Goal: Information Seeking & Learning: Check status

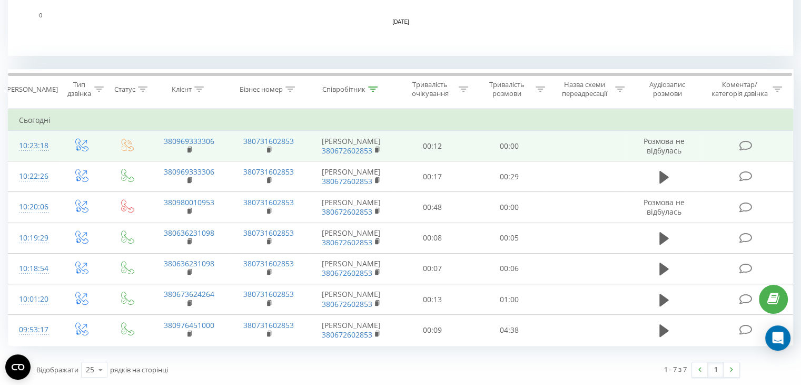
scroll to position [386, 0]
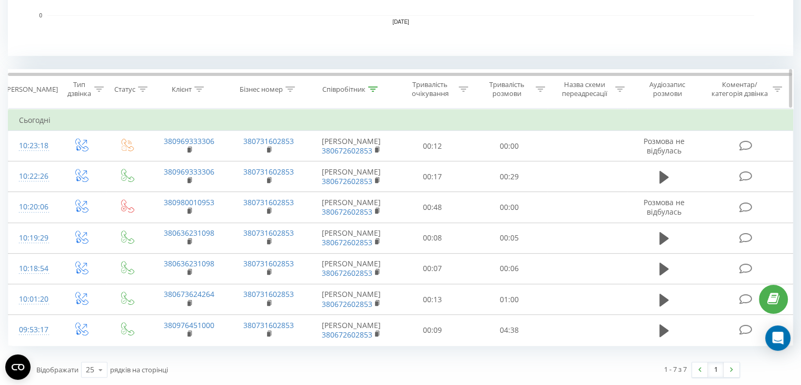
click at [373, 88] on icon at bounding box center [372, 88] width 9 height 5
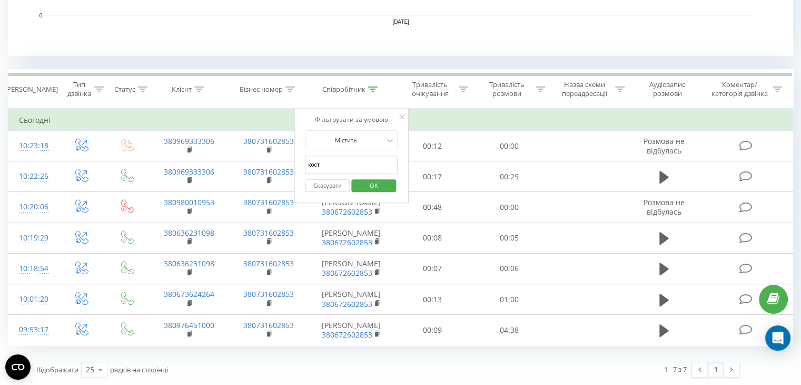
click at [333, 160] on input "кост" at bounding box center [351, 164] width 93 height 18
click at [376, 188] on span "OK" at bounding box center [373, 185] width 29 height 16
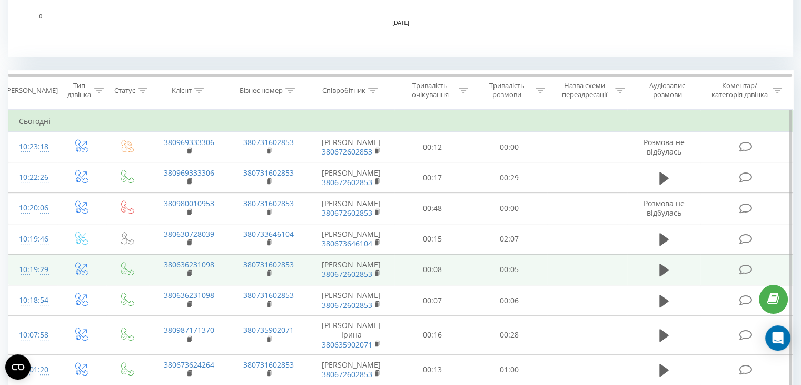
scroll to position [383, 0]
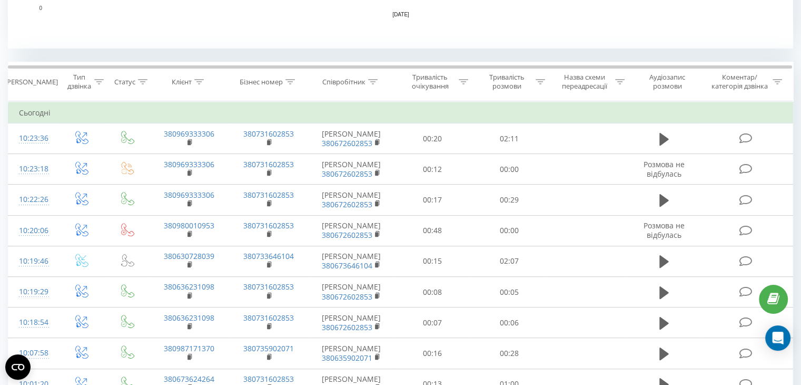
scroll to position [390, 0]
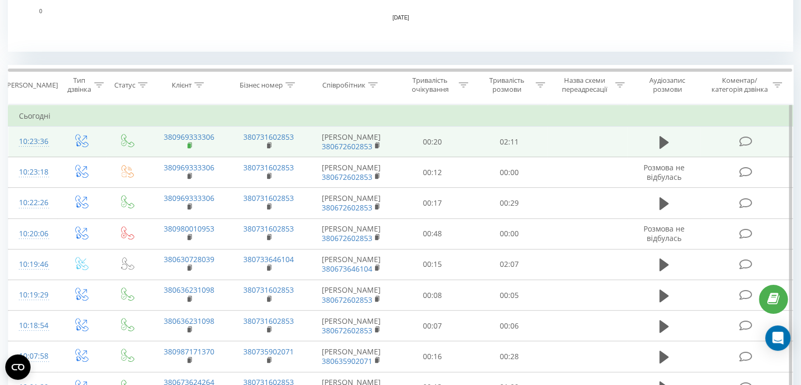
click at [188, 144] on rect at bounding box center [189, 145] width 3 height 5
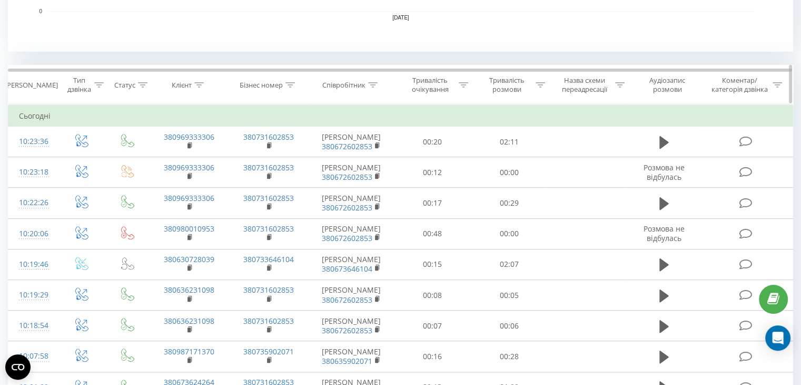
click at [371, 85] on icon at bounding box center [372, 84] width 9 height 5
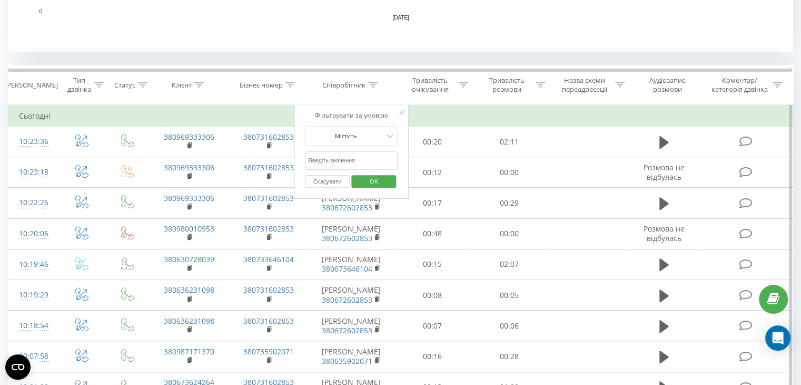
click at [359, 152] on input "text" at bounding box center [351, 160] width 93 height 18
type input "Інна"
click at [385, 190] on div "Скасувати OK" at bounding box center [351, 182] width 93 height 24
click at [382, 173] on span "OK" at bounding box center [373, 181] width 29 height 16
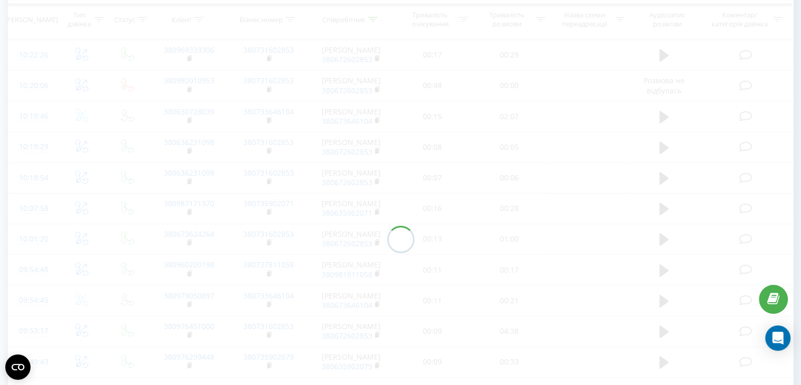
click at [381, 34] on span "380672602853" at bounding box center [351, 28] width 65 height 9
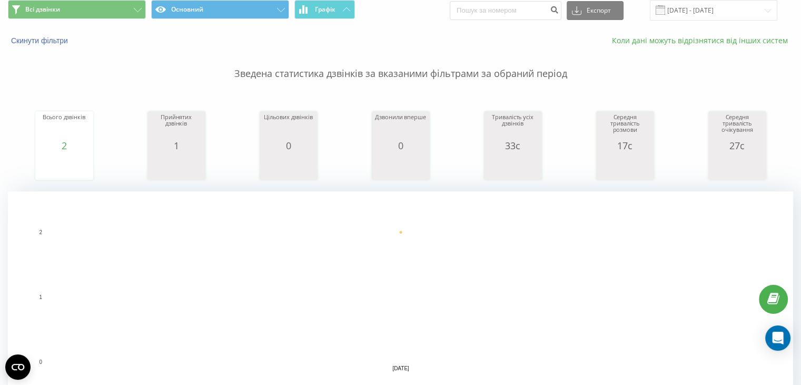
scroll to position [22, 0]
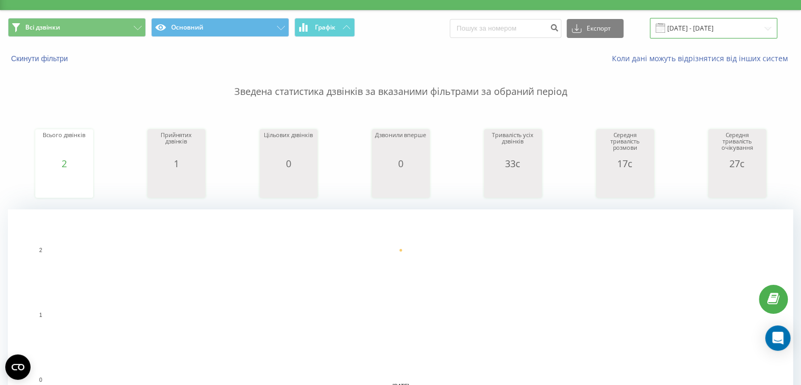
click at [719, 28] on input "[DATE] - [DATE]" at bounding box center [713, 28] width 127 height 21
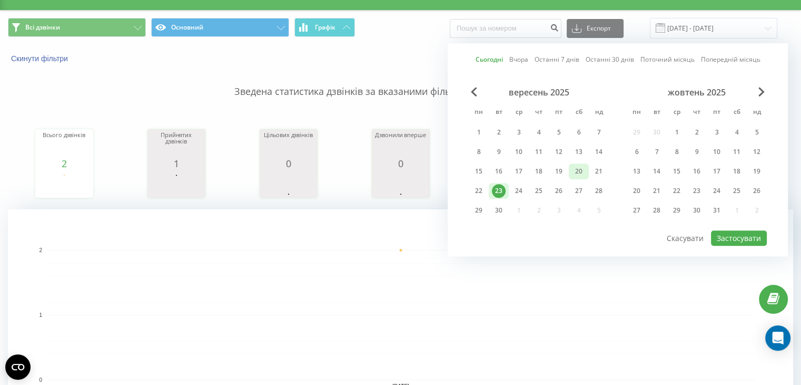
click at [582, 171] on div "20" at bounding box center [579, 171] width 14 height 14
click at [721, 237] on button "Застосувати" at bounding box center [739, 237] width 56 height 15
type input "20.09.2025 - 20.09.2025"
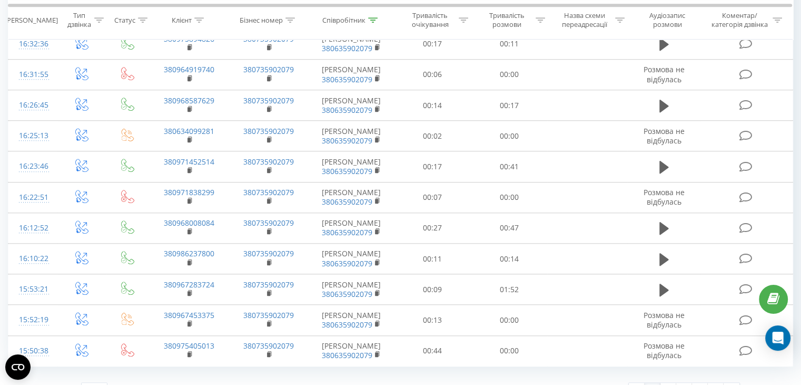
scroll to position [934, 0]
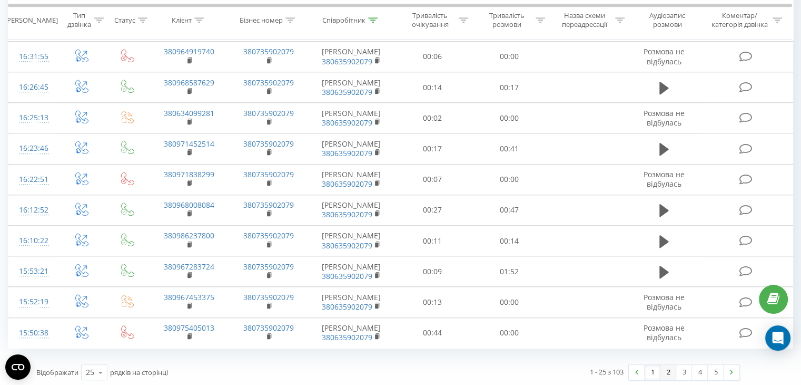
click at [667, 365] on link "2" at bounding box center [669, 372] width 16 height 15
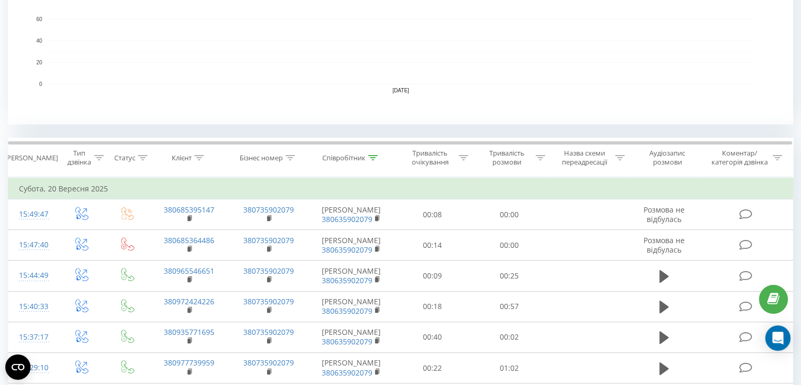
scroll to position [347, 0]
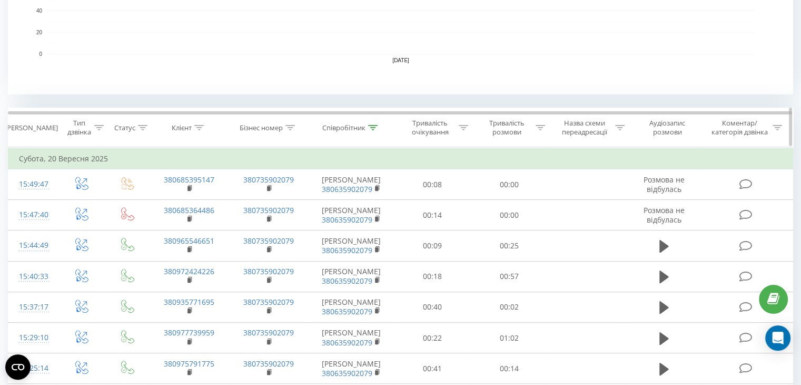
click at [362, 132] on th "Співробітник" at bounding box center [352, 127] width 86 height 39
click at [376, 125] on icon at bounding box center [372, 127] width 9 height 5
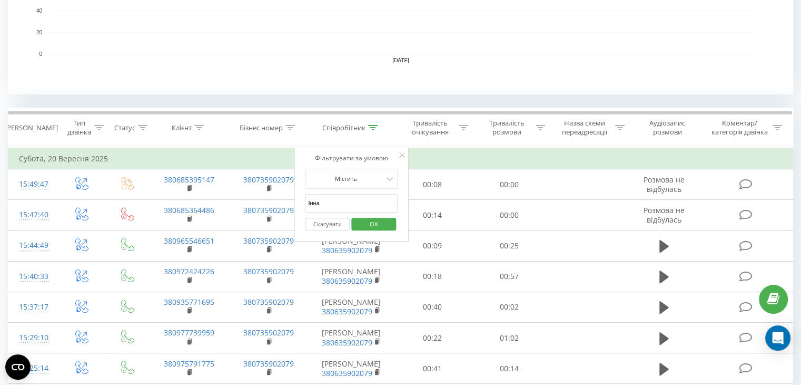
click at [338, 199] on input "Інна" at bounding box center [351, 203] width 93 height 18
click at [369, 221] on span "OK" at bounding box center [373, 223] width 29 height 16
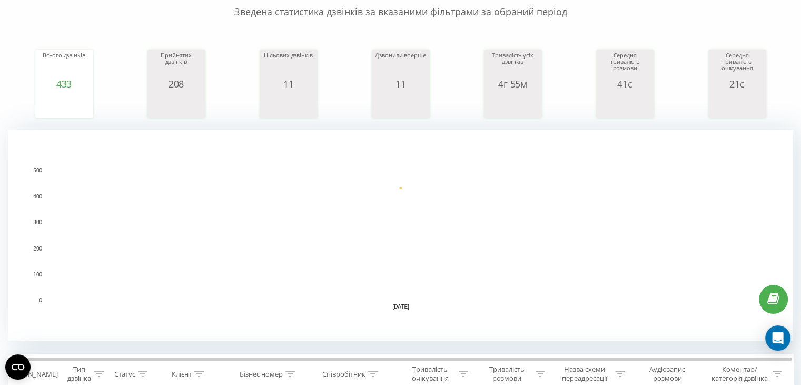
scroll to position [0, 0]
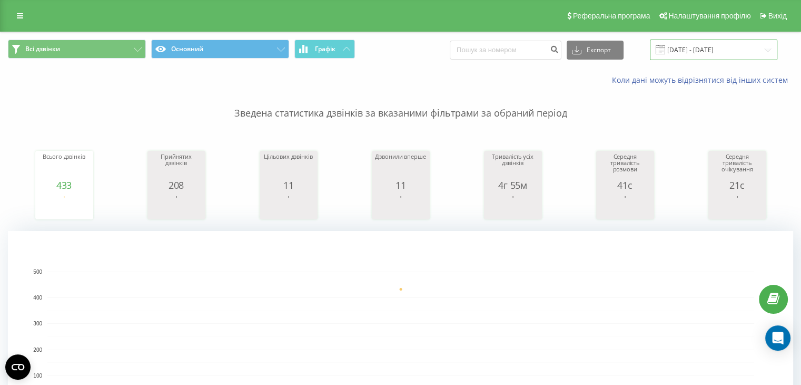
click at [711, 43] on input "20.09.2025 - 20.09.2025" at bounding box center [713, 50] width 127 height 21
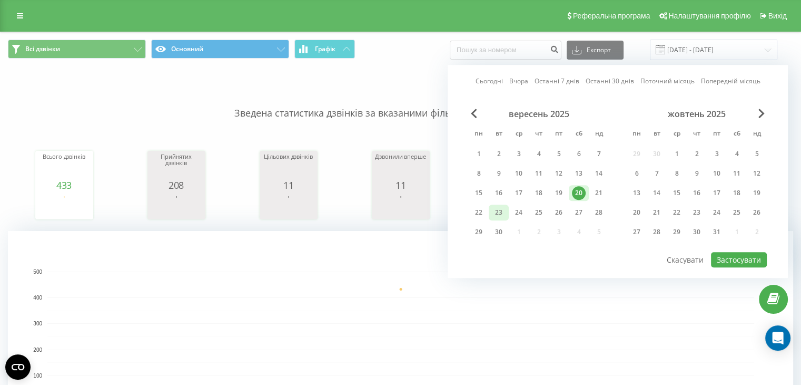
click at [492, 213] on div "23" at bounding box center [499, 212] width 14 height 14
click at [727, 262] on button "Застосувати" at bounding box center [739, 259] width 56 height 15
type input "[DATE] - [DATE]"
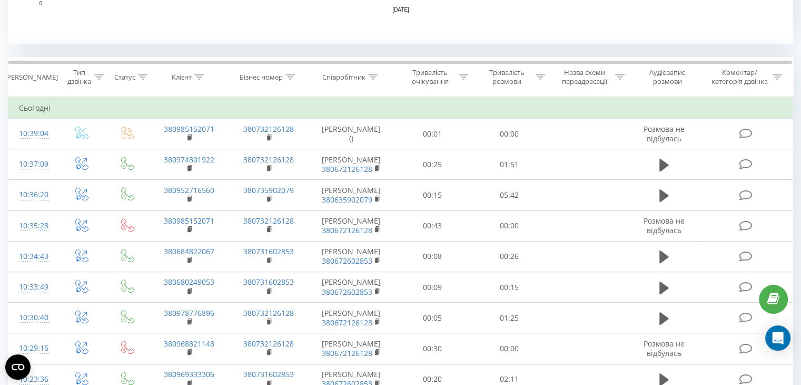
scroll to position [397, 0]
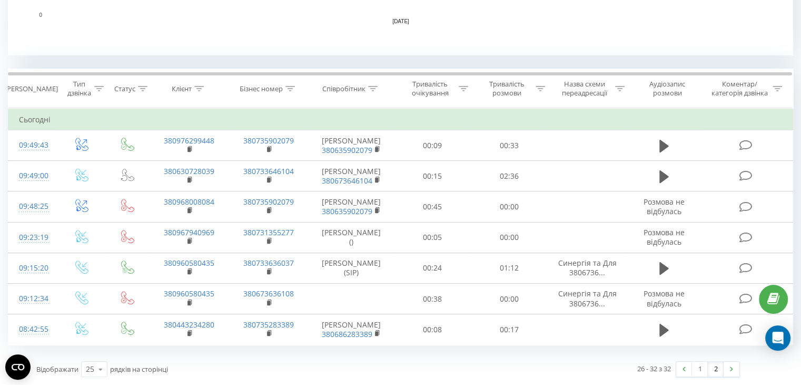
scroll to position [392, 0]
click at [696, 366] on link "1" at bounding box center [700, 368] width 16 height 15
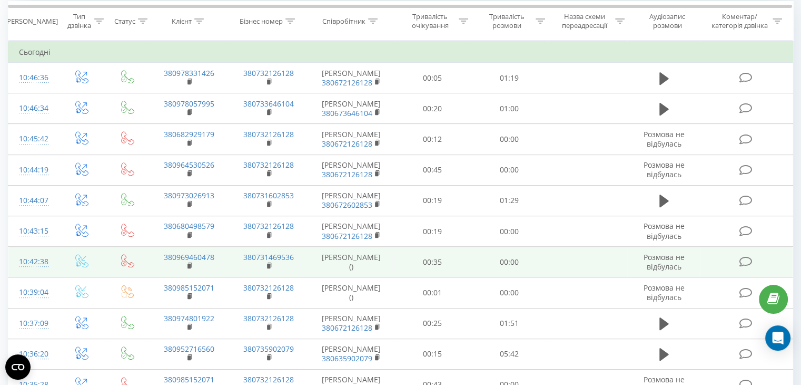
scroll to position [453, 0]
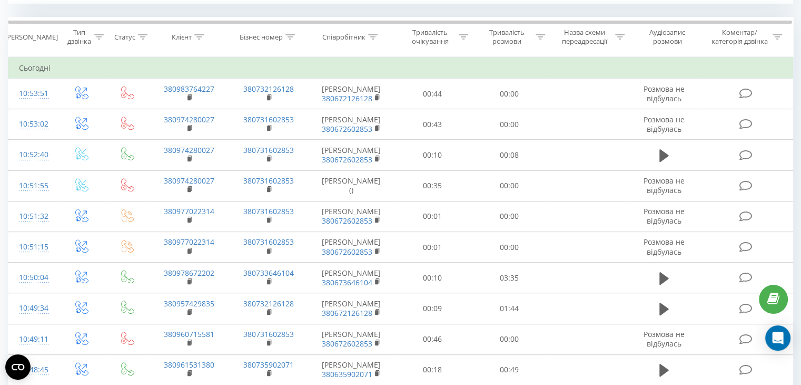
scroll to position [433, 0]
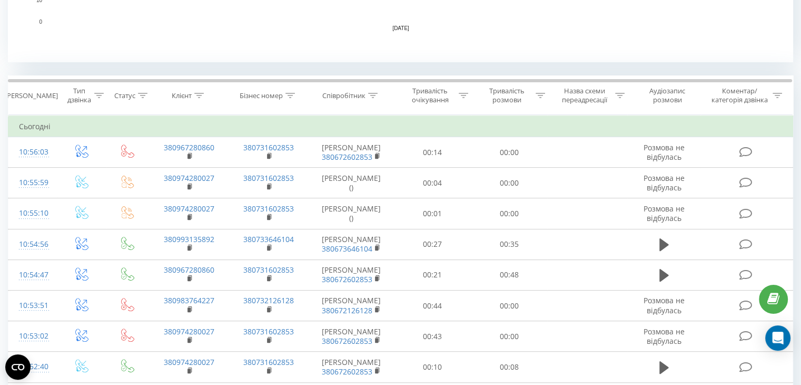
scroll to position [378, 0]
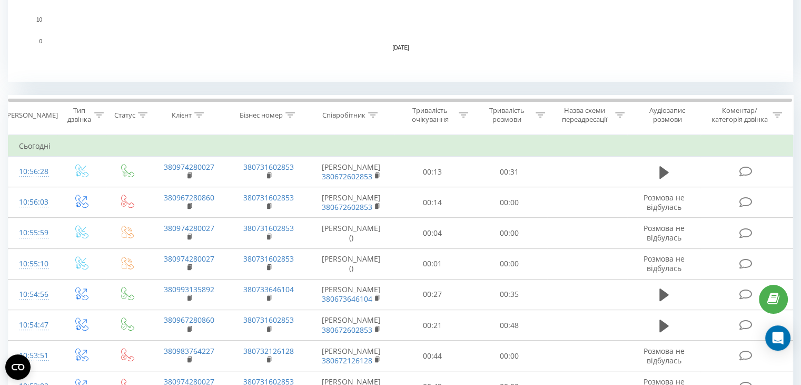
scroll to position [357, 0]
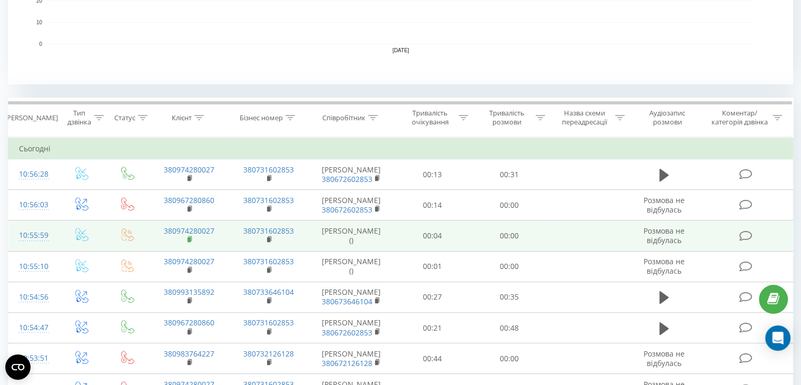
click at [192, 236] on icon at bounding box center [191, 238] width 6 height 7
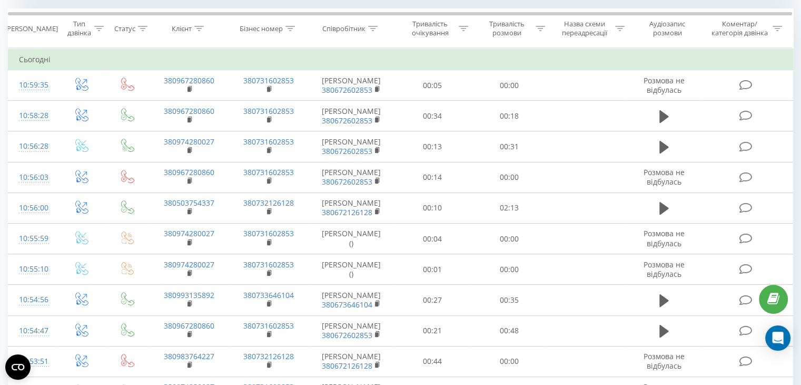
scroll to position [405, 0]
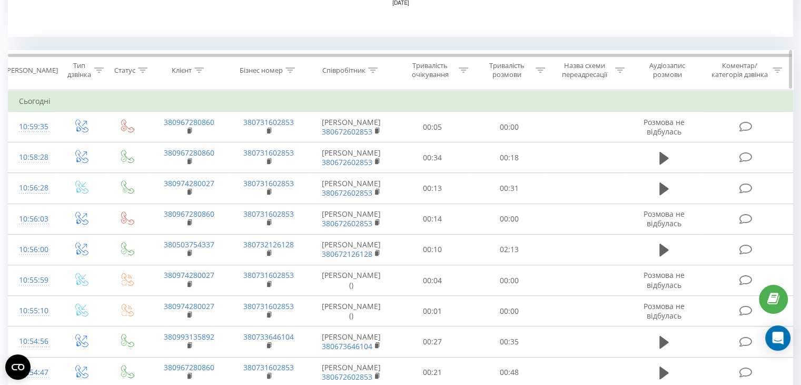
click at [362, 64] on th "Співробітник" at bounding box center [352, 70] width 86 height 39
click at [372, 67] on icon at bounding box center [372, 69] width 9 height 5
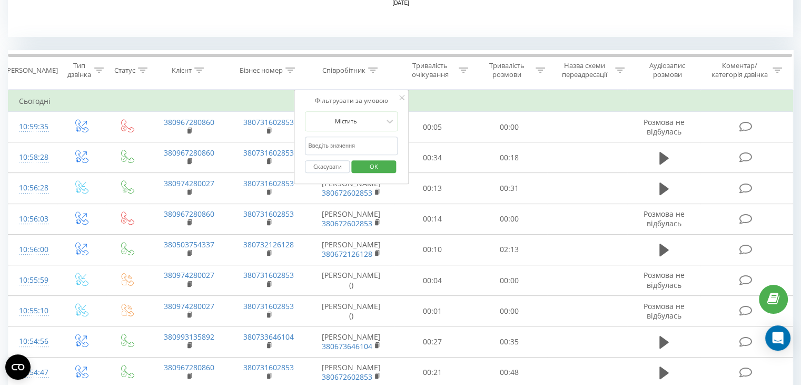
click at [337, 139] on input "text" at bounding box center [351, 145] width 93 height 18
type input "кост"
click at [373, 168] on span "OK" at bounding box center [373, 166] width 29 height 16
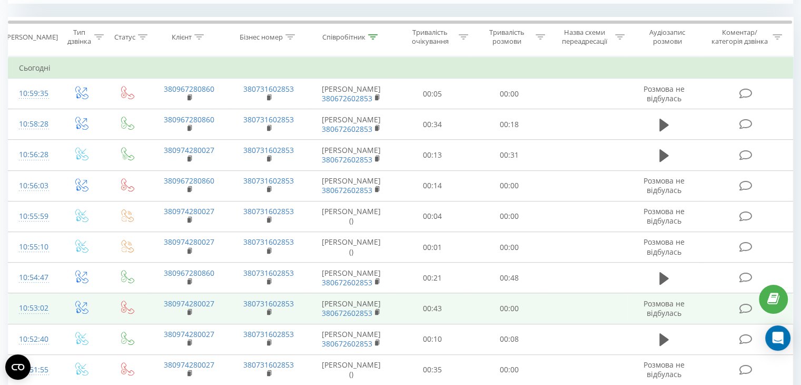
scroll to position [432, 0]
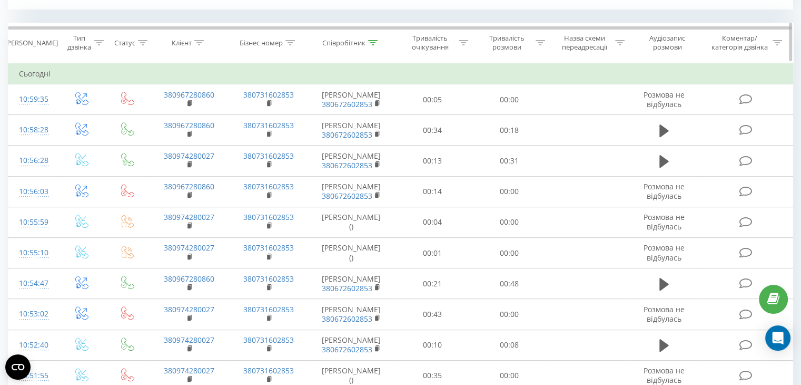
click at [372, 47] on th "Співробітник" at bounding box center [352, 42] width 86 height 39
click at [369, 42] on icon at bounding box center [372, 42] width 9 height 5
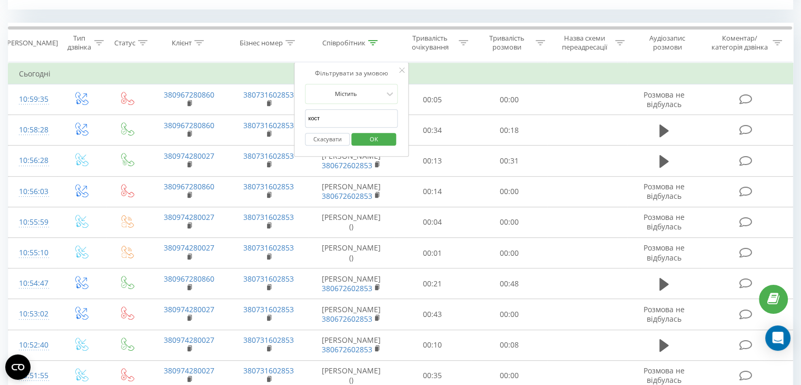
click at [346, 117] on input "кост" at bounding box center [351, 118] width 93 height 18
click at [367, 135] on span "OK" at bounding box center [373, 139] width 29 height 16
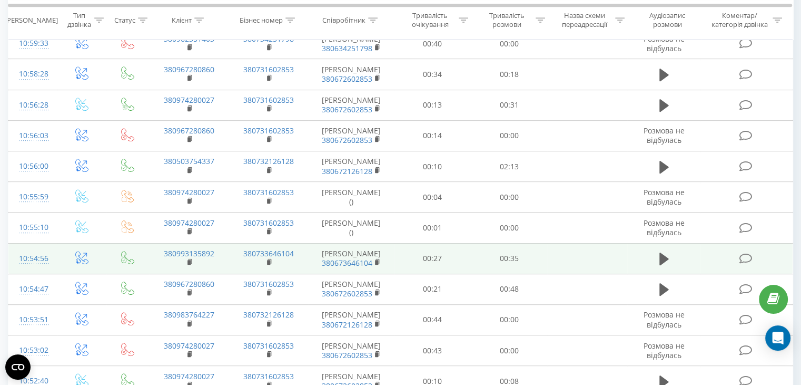
scroll to position [504, 0]
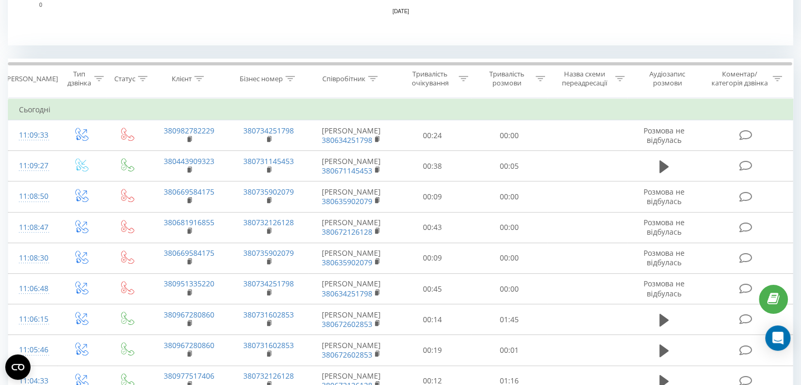
scroll to position [396, 0]
